Goal: Find specific page/section: Find specific page/section

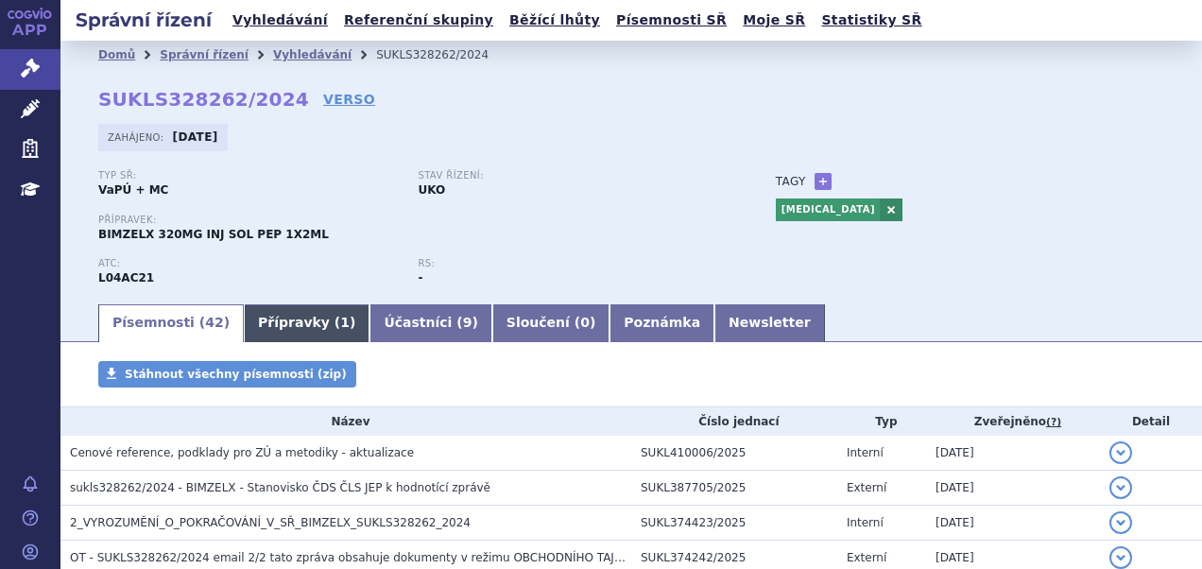
scroll to position [95, 0]
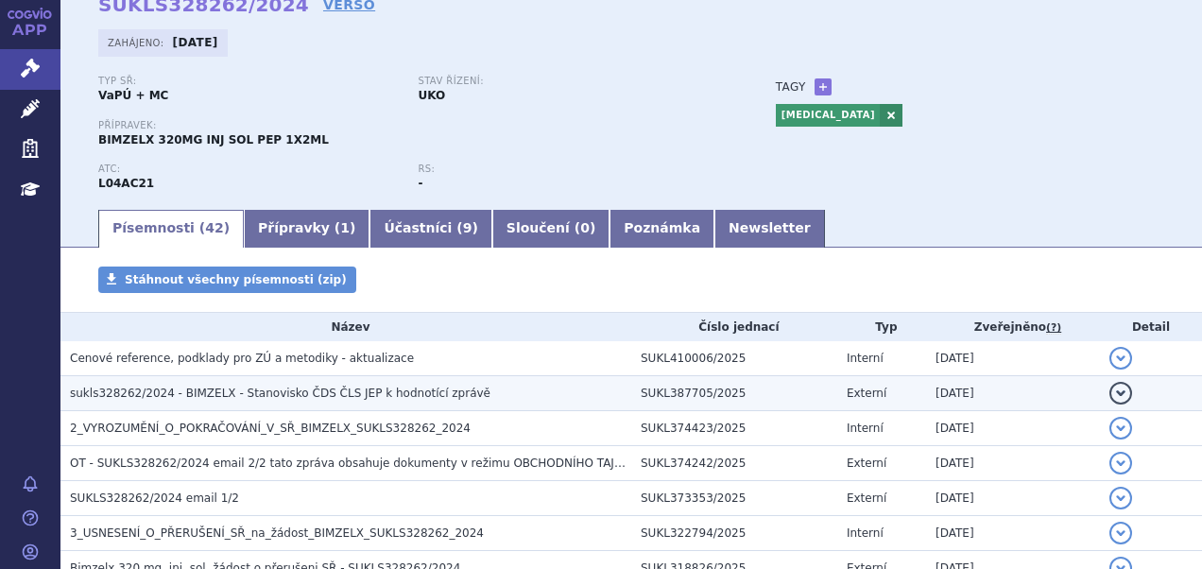
click at [308, 398] on span "sukls328262/2024 - BIMZELX - Stanovisko ČDS ČLS JEP k hodnotící zprávě" at bounding box center [280, 393] width 421 height 13
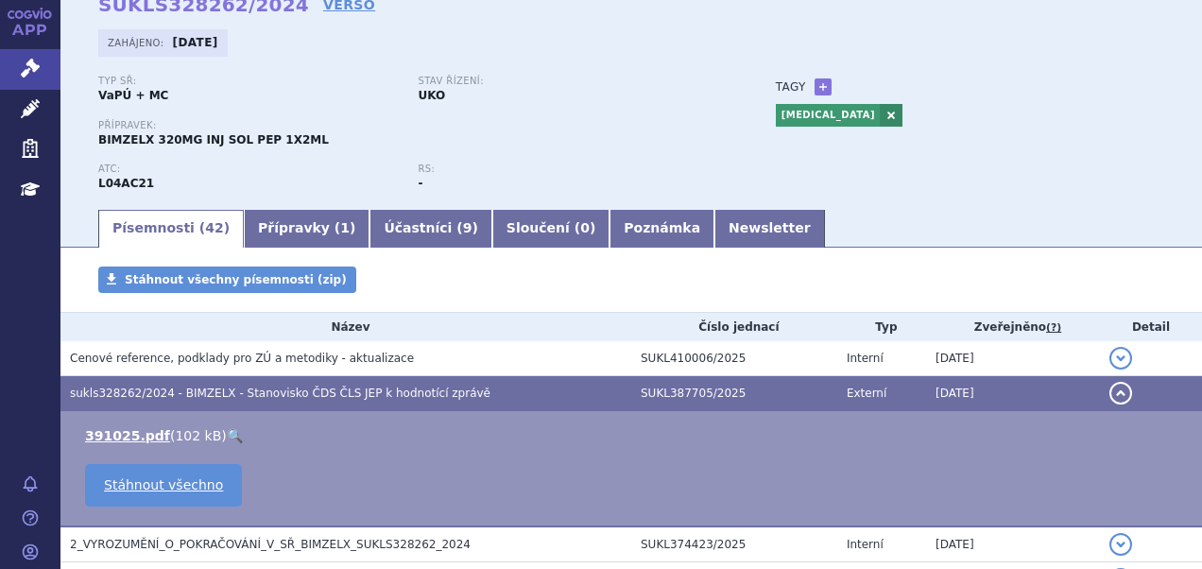
scroll to position [0, 0]
